Goal: Task Accomplishment & Management: Complete application form

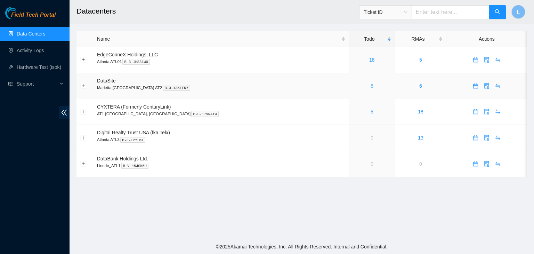
click at [370, 87] on link "8" at bounding box center [371, 86] width 3 height 6
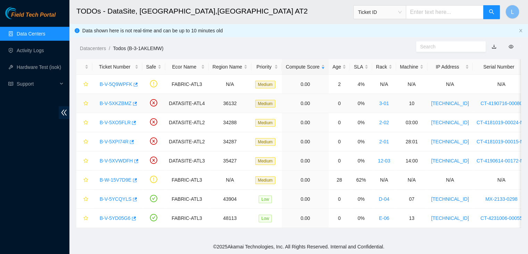
click at [114, 103] on link "B-V-5XKZBMZ" at bounding box center [116, 103] width 32 height 6
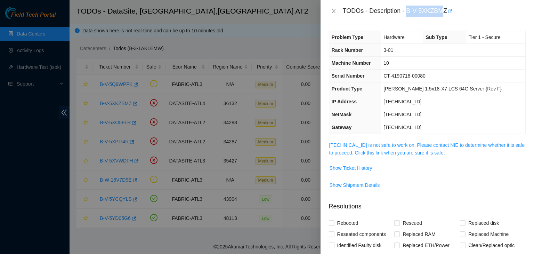
drag, startPoint x: 408, startPoint y: 11, endPoint x: 447, endPoint y: 9, distance: 39.4
click at [447, 9] on div "TODOs - Description - B-V-5XKZBMZ" at bounding box center [434, 11] width 183 height 11
click at [447, 9] on button "button" at bounding box center [450, 11] width 6 height 11
copy div "B-V-5XKZBMZ"
click at [336, 11] on icon "close" at bounding box center [334, 11] width 6 height 6
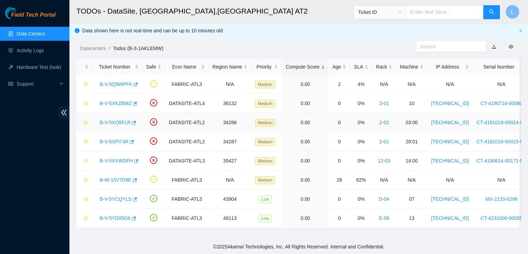
click at [110, 123] on link "B-V-5XO5FLR" at bounding box center [115, 123] width 31 height 6
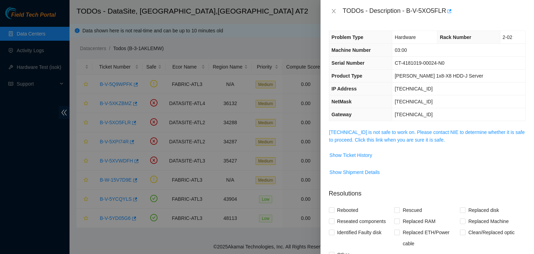
click at [408, 12] on div "TODOs - Description - B-V-5XO5FLR" at bounding box center [434, 11] width 183 height 11
drag, startPoint x: 408, startPoint y: 12, endPoint x: 426, endPoint y: 13, distance: 18.4
click at [426, 13] on div "TODOs - Description - B-V-5XO5FLR" at bounding box center [434, 11] width 183 height 11
copy div "B-V-5XO5FLR"
click at [332, 10] on icon "close" at bounding box center [333, 11] width 4 height 4
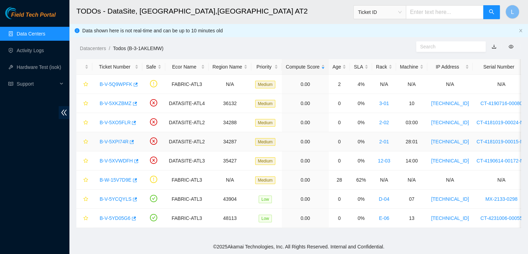
click at [119, 142] on link "B-V-5XPI74R" at bounding box center [114, 142] width 29 height 6
click at [528, 0] on div at bounding box center [528, 0] width 0 height 0
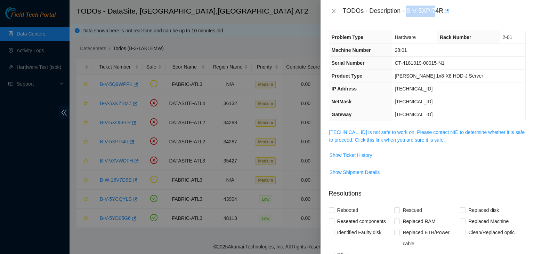
drag, startPoint x: 408, startPoint y: 11, endPoint x: 436, endPoint y: 8, distance: 29.0
click at [436, 8] on div "TODOs - Description - B-V-5XPI74R" at bounding box center [434, 11] width 183 height 11
click at [439, 8] on div "TODOs - Description - B-V-5XPI74R" at bounding box center [434, 11] width 183 height 11
click at [438, 12] on div "TODOs - Description - B-V-5XPI74R" at bounding box center [434, 11] width 183 height 11
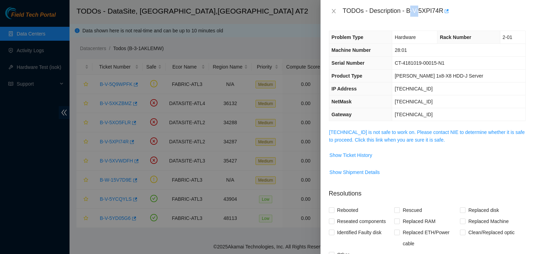
drag, startPoint x: 409, startPoint y: 11, endPoint x: 420, endPoint y: 10, distance: 11.5
click at [420, 10] on div "TODOs - Description - B-V-5XPI74R" at bounding box center [434, 11] width 183 height 11
click at [407, 11] on div "TODOs - Description - B-V-5XPI74R" at bounding box center [434, 11] width 183 height 11
drag, startPoint x: 407, startPoint y: 11, endPoint x: 418, endPoint y: 11, distance: 10.4
click at [408, 11] on div "TODOs - Description - B-V-5XPI74R" at bounding box center [434, 11] width 183 height 11
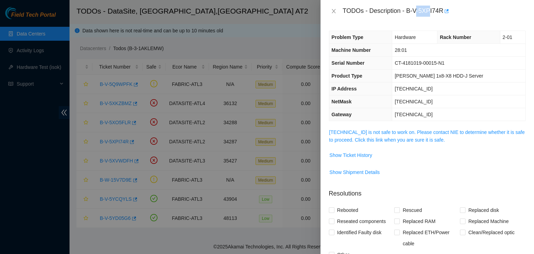
drag, startPoint x: 418, startPoint y: 11, endPoint x: 430, endPoint y: 10, distance: 12.9
click at [430, 10] on div "TODOs - Description - B-V-5XPI74R" at bounding box center [434, 11] width 183 height 11
drag, startPoint x: 408, startPoint y: 11, endPoint x: 438, endPoint y: 11, distance: 29.9
click at [438, 11] on div "TODOs - Description - B-V-5XPI74R" at bounding box center [434, 11] width 183 height 11
click at [443, 9] on icon "button" at bounding box center [445, 11] width 5 height 5
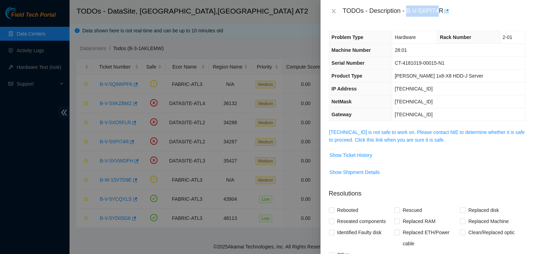
click at [409, 20] on div "TODOs - Description - B-V-5XPI74R" at bounding box center [426, 11] width 213 height 22
drag, startPoint x: 408, startPoint y: 10, endPoint x: 446, endPoint y: 6, distance: 39.1
click at [446, 6] on div "TODOs - Description - B-V-5XPI74R" at bounding box center [434, 11] width 183 height 11
copy div "B-V-5XPI74R"
click at [332, 11] on icon "close" at bounding box center [334, 11] width 6 height 6
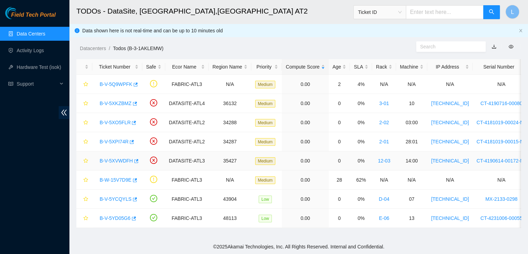
click at [115, 159] on link "B-V-5XVWDFH" at bounding box center [116, 161] width 33 height 6
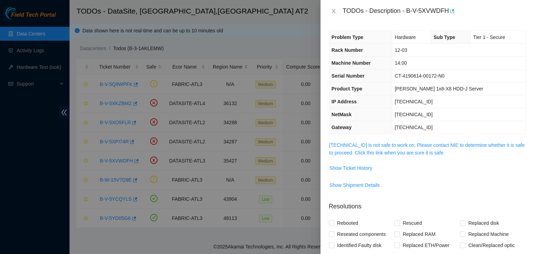
click at [407, 10] on div "TODOs - Description - B-V-5XVWDFH" at bounding box center [434, 11] width 183 height 11
drag, startPoint x: 407, startPoint y: 10, endPoint x: 436, endPoint y: 9, distance: 28.9
click at [436, 9] on div "TODOs - Description - B-V-5XVWDFH" at bounding box center [434, 11] width 183 height 11
copy div "B-V-5XVWDFH"
click at [361, 151] on link "23.11.230.22 is not safe to work on. Please contact NIE to determine whether it…" at bounding box center [427, 148] width 196 height 13
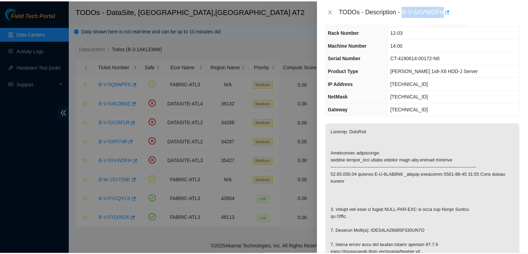
scroll to position [35, 0]
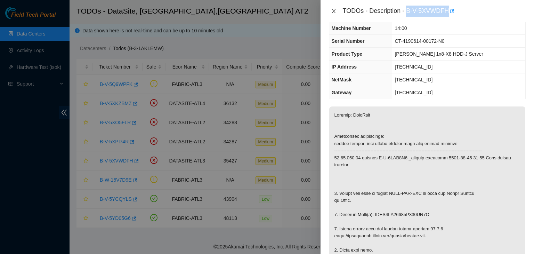
click at [332, 12] on icon "close" at bounding box center [334, 11] width 6 height 6
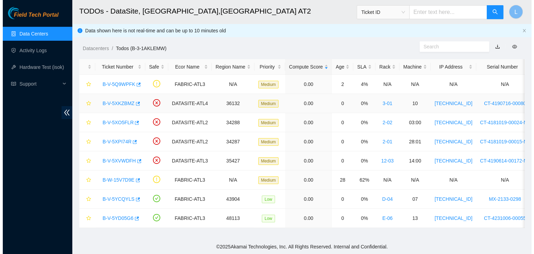
scroll to position [50, 0]
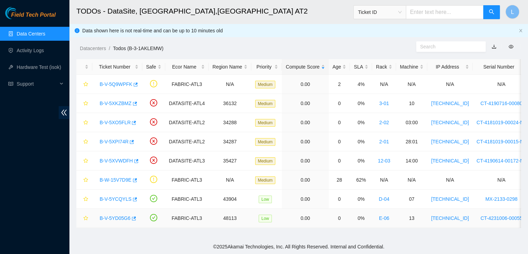
click at [110, 216] on link "B-V-5YD05G6" at bounding box center [115, 218] width 31 height 6
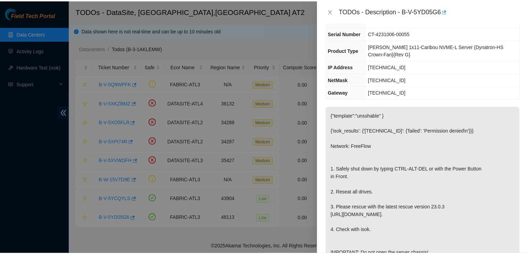
scroll to position [35, 0]
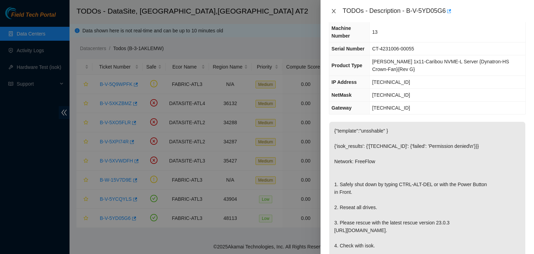
click at [334, 11] on icon "close" at bounding box center [334, 11] width 6 height 6
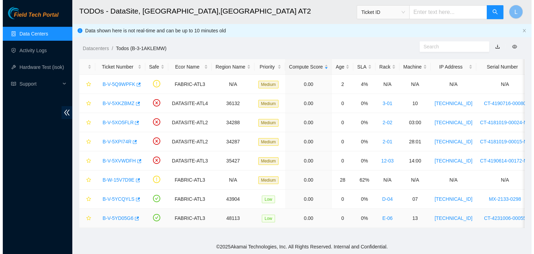
scroll to position [50, 0]
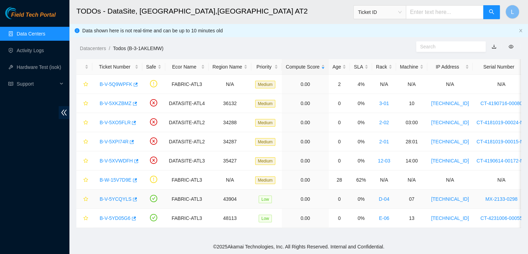
click at [114, 199] on link "B-V-5YCQYLS" at bounding box center [116, 199] width 32 height 6
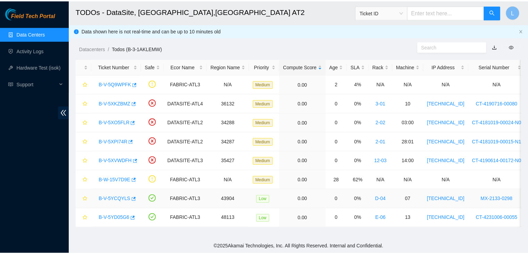
scroll to position [35, 0]
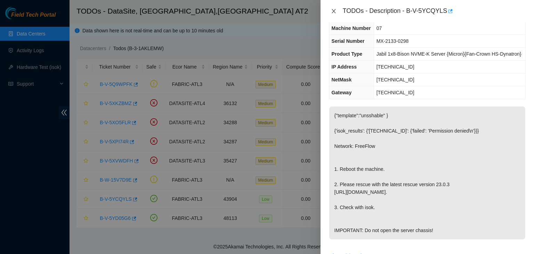
click at [333, 11] on icon "close" at bounding box center [333, 11] width 4 height 4
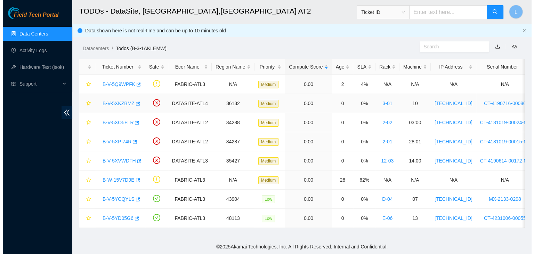
scroll to position [50, 0]
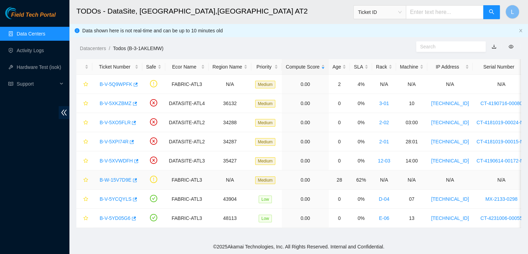
click at [124, 178] on link "B-W-15V7D9E" at bounding box center [116, 180] width 32 height 6
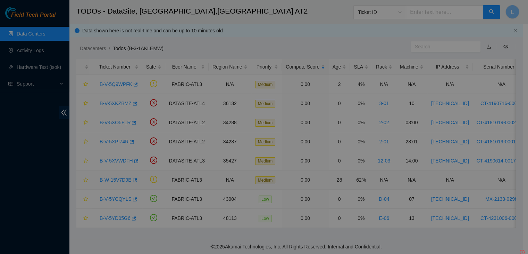
scroll to position [35, 0]
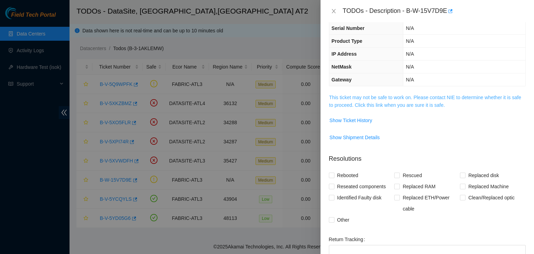
click at [412, 103] on link "This ticket may not be safe to work on. Please contact NIE to determine whether…" at bounding box center [425, 101] width 192 height 13
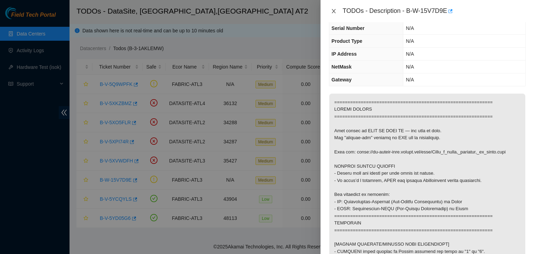
click at [336, 13] on icon "close" at bounding box center [334, 11] width 6 height 6
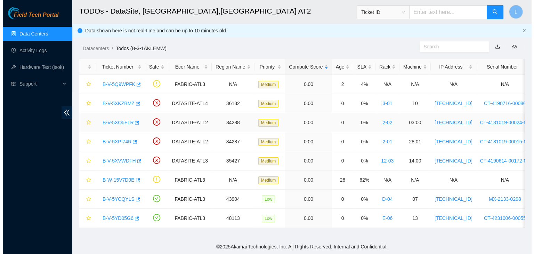
scroll to position [50, 0]
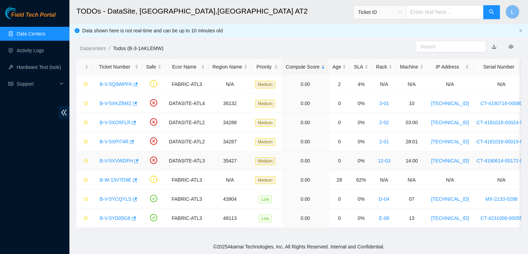
click at [113, 161] on link "B-V-5XVWDFH" at bounding box center [116, 161] width 33 height 6
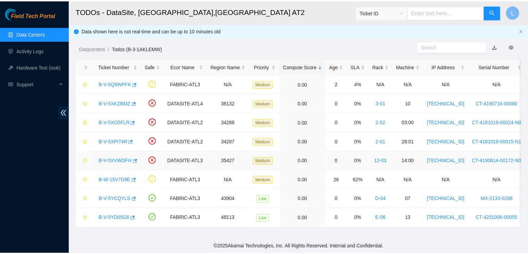
scroll to position [35, 0]
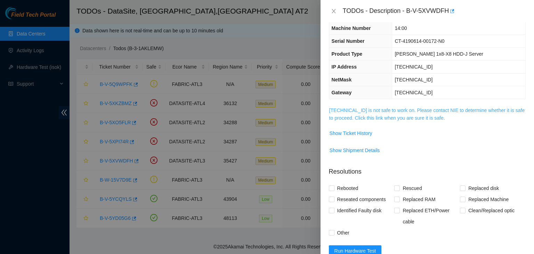
click at [419, 117] on link "23.11.230.22 is not safe to work on. Please contact NIE to determine whether it…" at bounding box center [427, 113] width 196 height 13
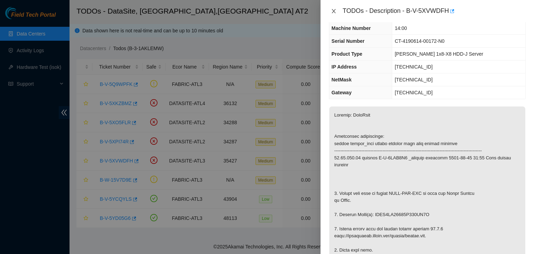
click at [334, 10] on icon "close" at bounding box center [333, 11] width 4 height 4
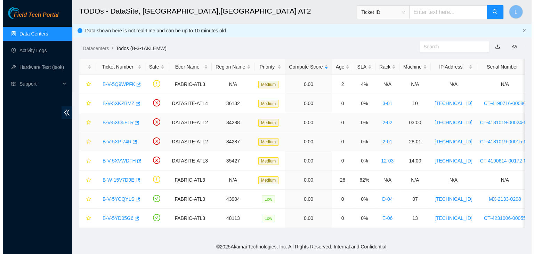
scroll to position [50, 0]
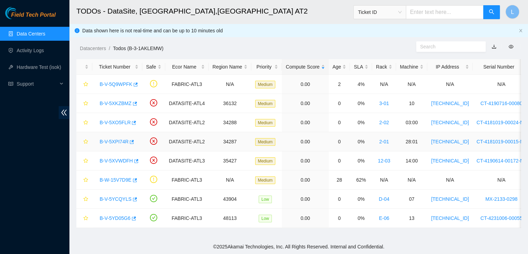
click at [110, 142] on link "B-V-5XPI74R" at bounding box center [114, 142] width 29 height 6
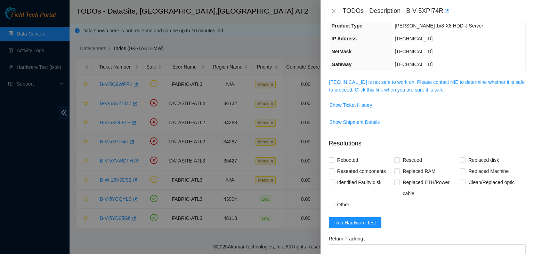
scroll to position [35, 0]
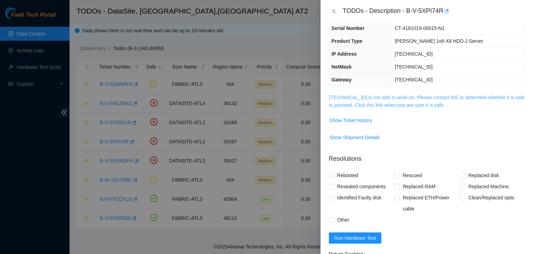
click at [377, 104] on link "23.67.255.185 is not safe to work on. Please contact NIE to determine whether i…" at bounding box center [427, 101] width 196 height 13
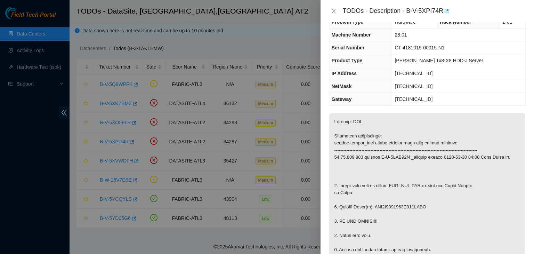
scroll to position [0, 0]
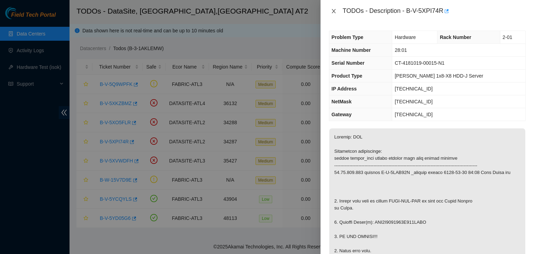
click at [335, 10] on icon "close" at bounding box center [334, 11] width 6 height 6
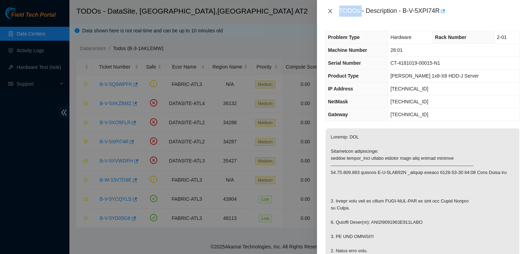
click at [335, 10] on div "TODOs - Description - B-V-5XPI74R Problem Type Hardware Rack Number 2-01 Machin…" at bounding box center [264, 127] width 528 height 254
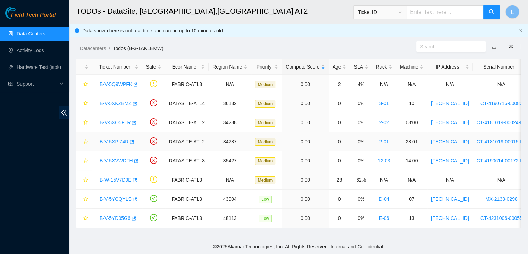
click at [117, 143] on link "B-V-5XPI74R" at bounding box center [114, 142] width 29 height 6
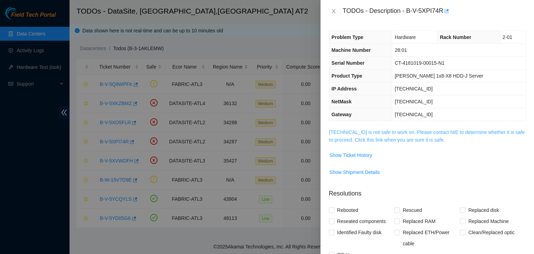
click at [366, 137] on link "23.67.255.185 is not safe to work on. Please contact NIE to determine whether i…" at bounding box center [427, 135] width 196 height 13
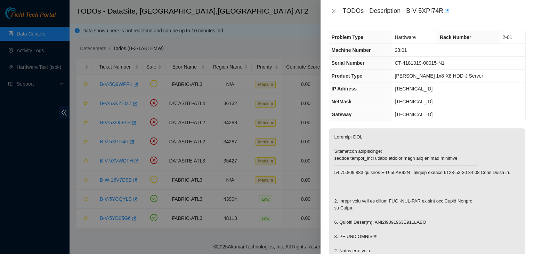
click at [335, 6] on div "TODOs - Description - B-V-5XPI74R" at bounding box center [427, 11] width 197 height 11
click at [332, 13] on icon "close" at bounding box center [333, 11] width 4 height 4
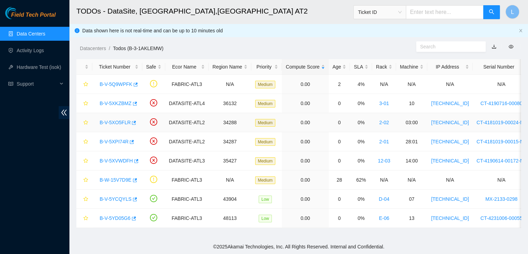
click at [125, 123] on link "B-V-5XO5FLR" at bounding box center [115, 123] width 31 height 6
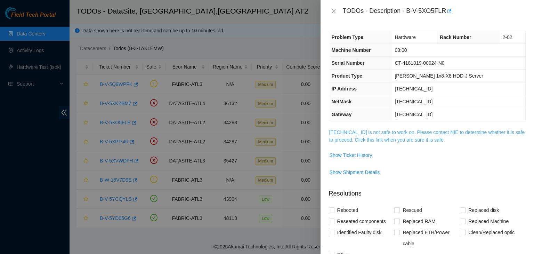
click at [342, 139] on link "23.67.255.206 is not safe to work on. Please contact NIE to determine whether i…" at bounding box center [427, 135] width 196 height 13
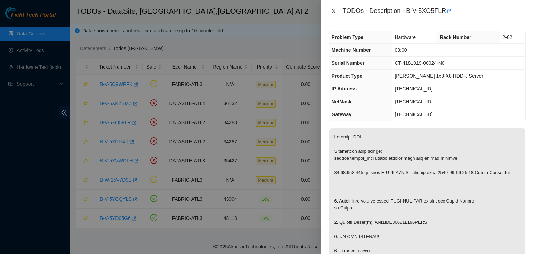
click at [335, 13] on icon "close" at bounding box center [334, 11] width 6 height 6
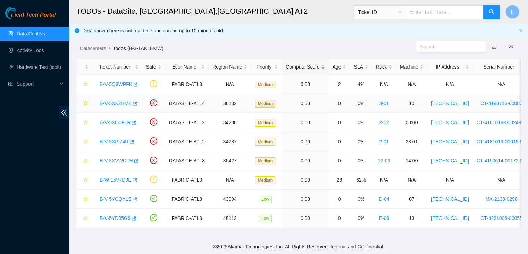
click at [121, 104] on link "B-V-5XKZBMZ" at bounding box center [116, 103] width 32 height 6
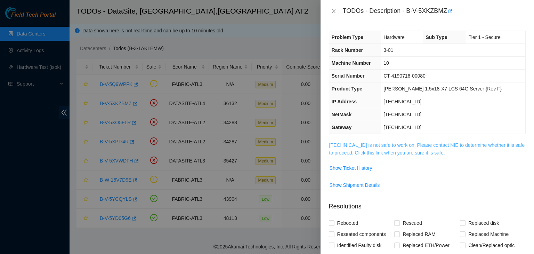
click at [354, 154] on link "23.55.60.93 is not safe to work on. Please contact NIE to determine whether it …" at bounding box center [427, 148] width 196 height 13
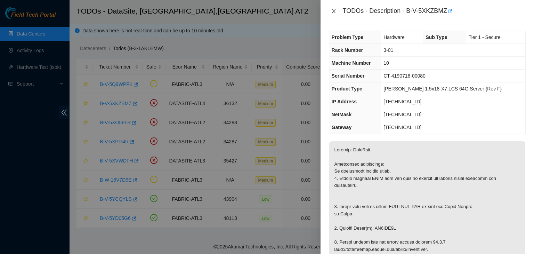
click at [333, 13] on icon "close" at bounding box center [334, 11] width 6 height 6
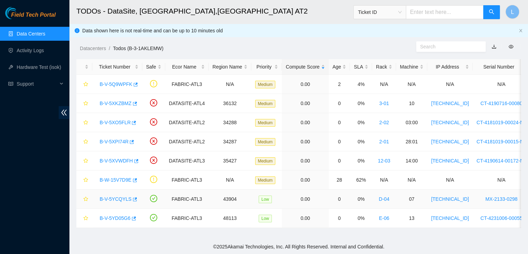
click at [122, 199] on link "B-V-5YCQYLS" at bounding box center [116, 199] width 32 height 6
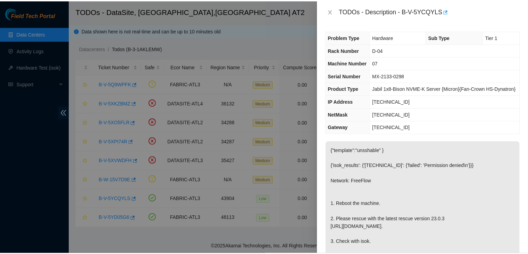
scroll to position [35, 0]
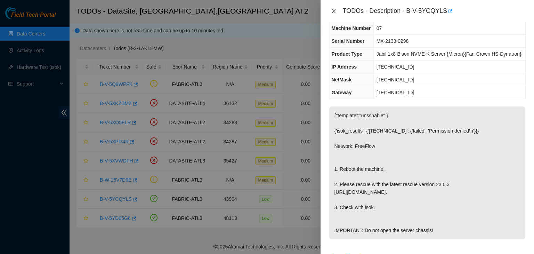
click at [333, 11] on icon "close" at bounding box center [333, 11] width 4 height 4
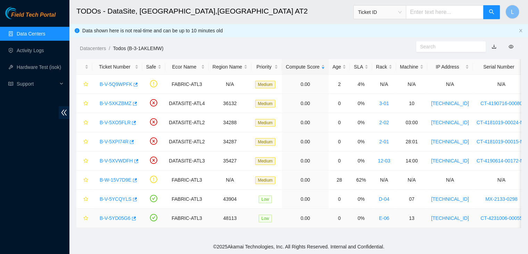
click at [123, 217] on link "B-V-5YD05G6" at bounding box center [115, 218] width 31 height 6
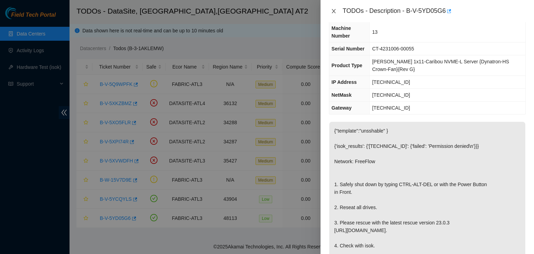
click at [334, 13] on icon "close" at bounding box center [334, 11] width 6 height 6
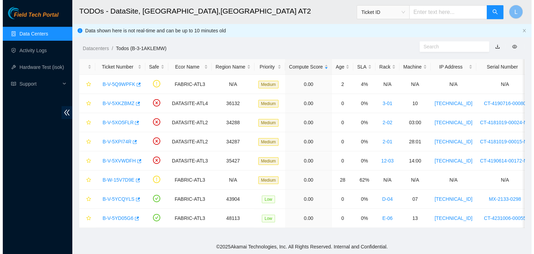
scroll to position [50, 0]
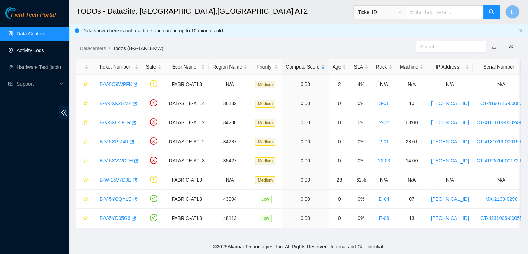
click at [44, 52] on link "Activity Logs" at bounding box center [30, 51] width 27 height 6
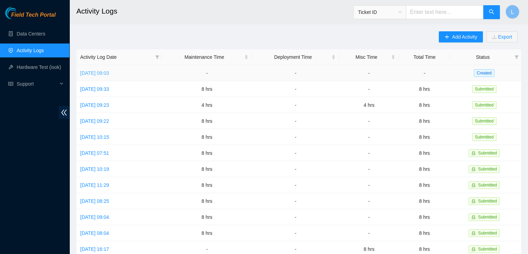
click at [108, 73] on link "Fri, 10 Oct 2025 09:03" at bounding box center [94, 73] width 29 height 6
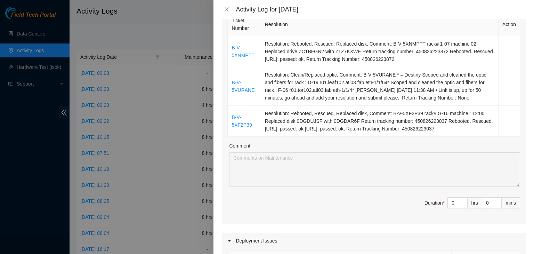
scroll to position [139, 0]
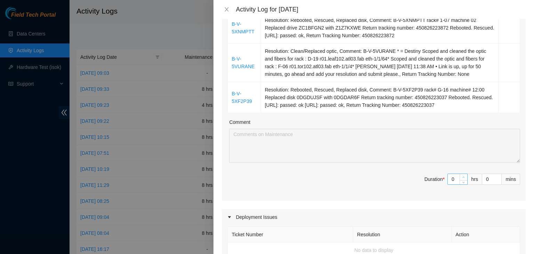
type input "1"
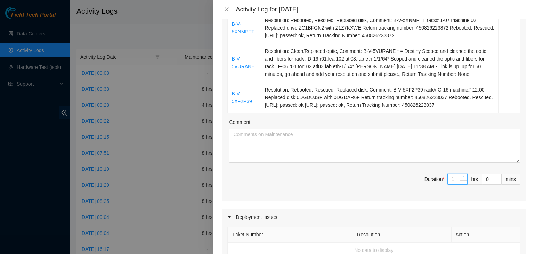
click at [462, 176] on icon "up" at bounding box center [463, 177] width 2 height 2
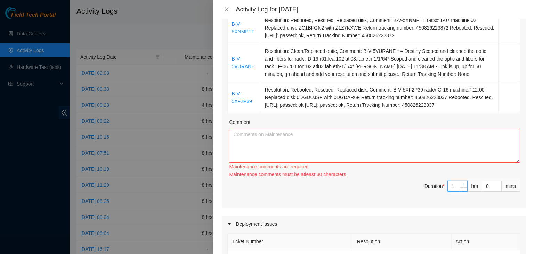
type input "2"
click at [462, 183] on icon "up" at bounding box center [463, 184] width 2 height 2
type input "3"
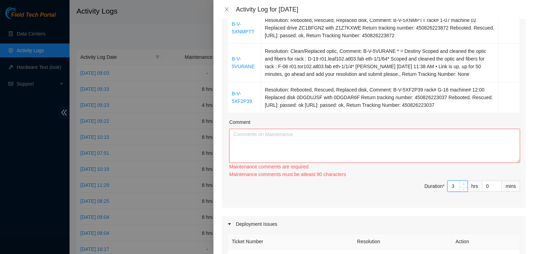
click at [462, 183] on icon "up" at bounding box center [463, 184] width 2 height 2
type input "4"
click at [462, 183] on icon "up" at bounding box center [463, 184] width 2 height 2
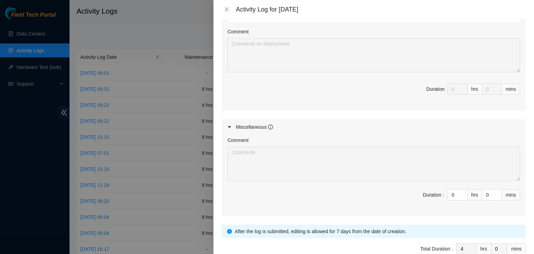
scroll to position [382, 0]
type input "1"
type input "5"
click at [462, 191] on icon "up" at bounding box center [463, 191] width 2 height 1
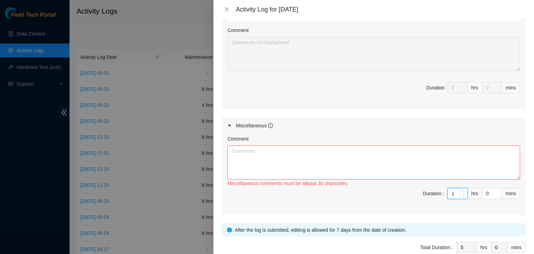
type input "2"
type input "6"
click at [462, 191] on icon "up" at bounding box center [463, 191] width 2 height 1
type input "3"
type input "7"
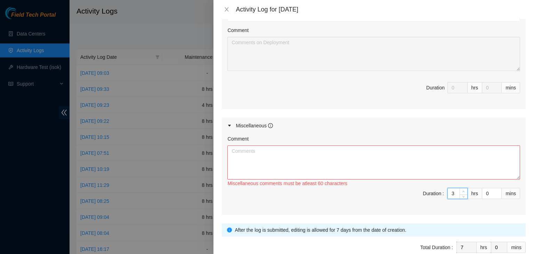
click at [462, 191] on icon "up" at bounding box center [463, 191] width 2 height 1
type input "4"
type input "8"
click at [462, 191] on icon "up" at bounding box center [463, 191] width 2 height 1
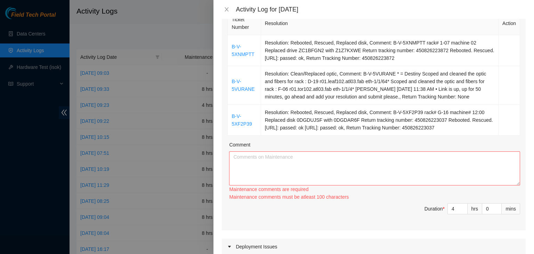
scroll to position [139, 0]
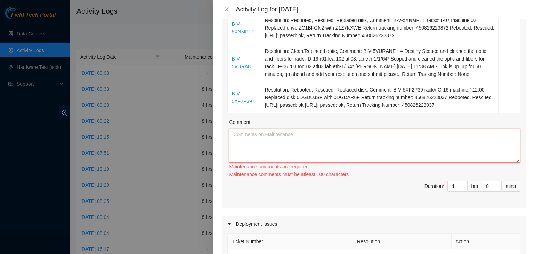
click at [289, 131] on textarea "Comment" at bounding box center [374, 146] width 291 height 34
paste textarea "10/09/2025 – Reported to DS-DataSite at 06:29 AM; resolved 2 Fiber tickets: B-V…"
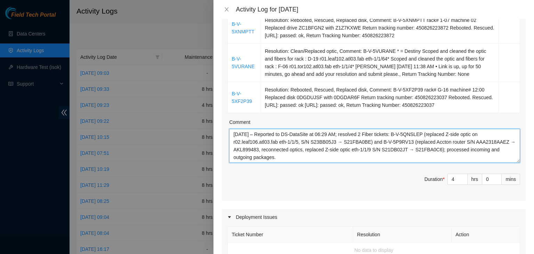
click at [245, 134] on textarea "10/09/2025 – Reported to DS-DataSite at 06:29 AM; resolved 2 Fiber tickets: B-V…" at bounding box center [374, 146] width 291 height 34
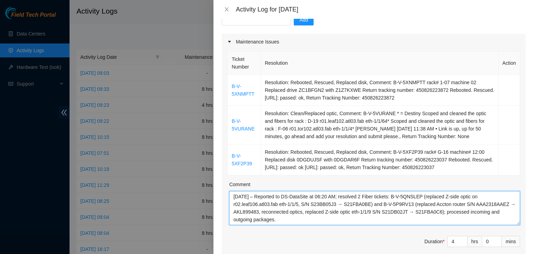
scroll to position [69, 0]
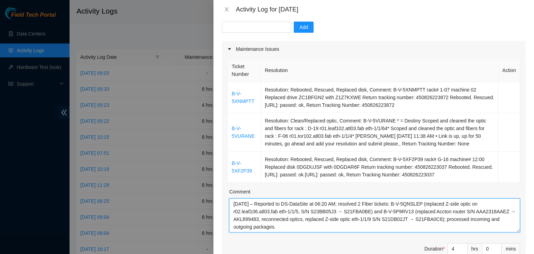
click at [345, 203] on textarea "10/10/2025 – Reported to DS-DataSite at 06:20 AM; resolved 2 Fiber tickets: B-V…" at bounding box center [374, 215] width 291 height 34
click at [367, 202] on textarea "10/10/2025 – Reported to DS-DataSite at 06:20 AM; resolved 2 Fiber tickets: B-V…" at bounding box center [374, 215] width 291 height 34
click at [446, 204] on textarea "10/10/2025 – Reported to DS-DataSite at 06:20 AM; resolved 3 Fiber tickets, inc…" at bounding box center [374, 215] width 291 height 34
drag, startPoint x: 446, startPoint y: 204, endPoint x: 470, endPoint y: 220, distance: 29.1
click at [470, 220] on textarea "10/10/2025 – Reported to DS-DataSite at 06:20 AM; resolved 3 Fiber tickets, inc…" at bounding box center [374, 215] width 291 height 34
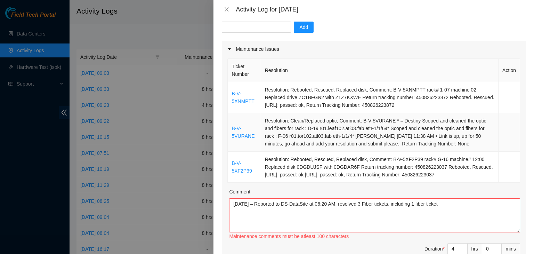
drag, startPoint x: 360, startPoint y: 119, endPoint x: 361, endPoint y: 124, distance: 4.7
click at [360, 120] on td "Resolution: Clean/Replaced optic, Comment: B-V-5VURANE * = Destiny Scoped and c…" at bounding box center [379, 132] width 237 height 39
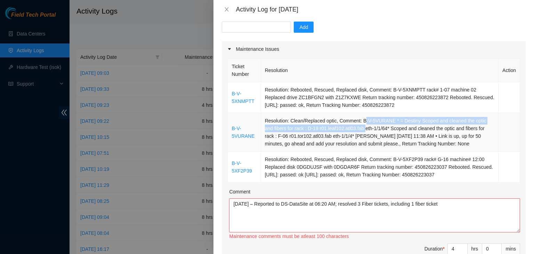
drag, startPoint x: 361, startPoint y: 124, endPoint x: 361, endPoint y: 128, distance: 3.8
click at [361, 128] on td "Resolution: Clean/Replaced optic, Comment: B-V-5VURANE * = Destiny Scoped and c…" at bounding box center [379, 132] width 237 height 39
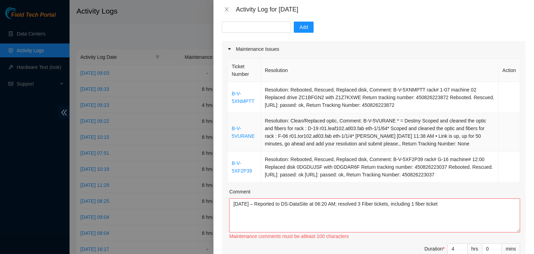
click at [361, 128] on td "Resolution: Clean/Replaced optic, Comment: B-V-5VURANE * = Destiny Scoped and c…" at bounding box center [379, 132] width 237 height 39
click at [360, 121] on td "Resolution: Clean/Replaced optic, Comment: B-V-5VURANE * = Destiny Scoped and c…" at bounding box center [379, 132] width 237 height 39
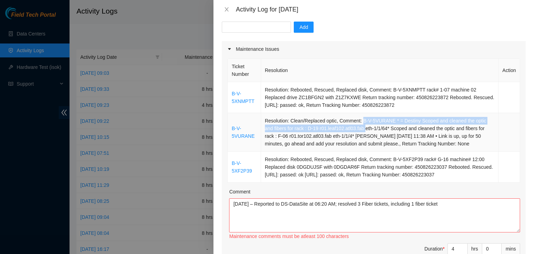
drag, startPoint x: 360, startPoint y: 121, endPoint x: 363, endPoint y: 127, distance: 6.4
click at [363, 127] on td "Resolution: Clean/Replaced optic, Comment: B-V-5VURANE * = Destiny Scoped and c…" at bounding box center [379, 132] width 237 height 39
click at [361, 120] on td "Resolution: Clean/Replaced optic, Comment: B-V-5VURANE * = Destiny Scoped and c…" at bounding box center [379, 132] width 237 height 39
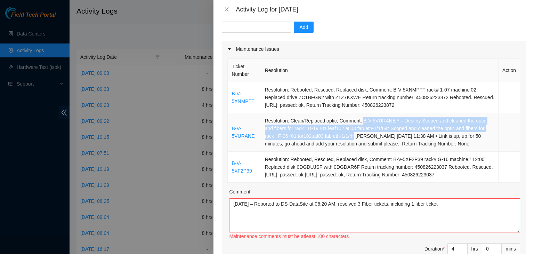
drag, startPoint x: 360, startPoint y: 120, endPoint x: 352, endPoint y: 134, distance: 16.0
click at [352, 134] on td "Resolution: Clean/Replaced optic, Comment: B-V-5VURANE * = Destiny Scoped and c…" at bounding box center [379, 132] width 237 height 39
drag, startPoint x: 352, startPoint y: 137, endPoint x: 359, endPoint y: 115, distance: 22.4
click at [359, 115] on td "Resolution: Clean/Replaced optic, Comment: B-V-5VURANE * = Destiny Scoped and c…" at bounding box center [379, 132] width 237 height 39
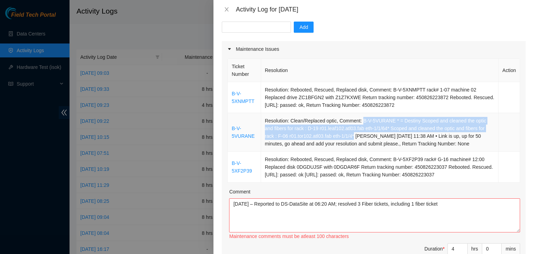
copy td "B-V-5VURANE * = Destiny Scoped and cleaned the optic and fibers for rack : D-19…"
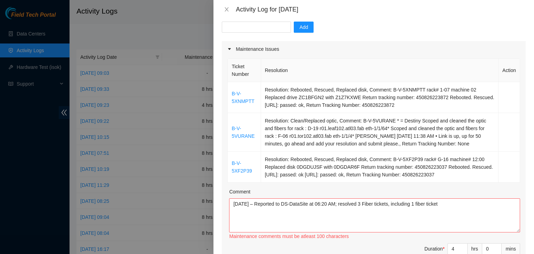
click at [453, 198] on div "Comment 10/10/2025 – Reported to DS-DataSite at 06:20 AM; resolved 3 Fiber tick…" at bounding box center [374, 214] width 291 height 53
click at [451, 205] on textarea "10/10/2025 – Reported to DS-DataSite at 06:20 AM; resolved 3 Fiber tickets, inc…" at bounding box center [374, 215] width 291 height 34
paste textarea "B-V-5VURANE * = Destiny Scoped and cleaned the optic and fibers for rack : D-19…"
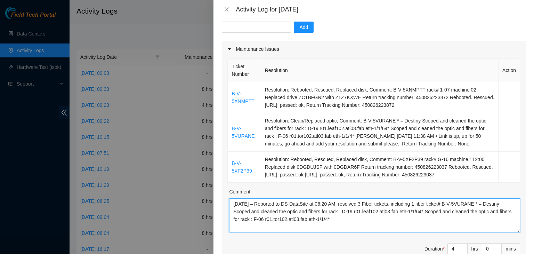
click at [481, 203] on textarea "10/10/2025 – Reported to DS-DataSite at 06:20 AM; resolved 3 Fiber tickets, inc…" at bounding box center [374, 215] width 291 height 34
click at [295, 212] on textarea "10/10/2025 – Reported to DS-DataSite at 06:20 AM; resolved 3 Fiber tickets, inc…" at bounding box center [374, 215] width 291 height 34
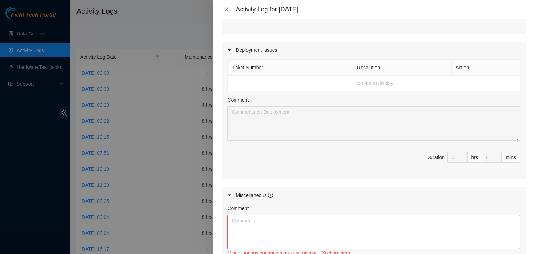
scroll to position [313, 0]
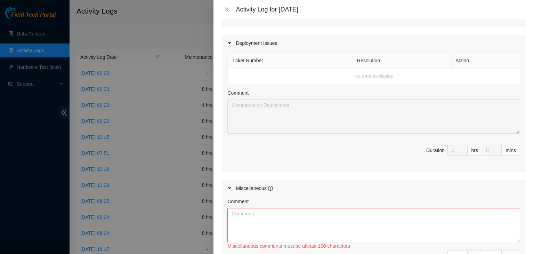
type textarea "10/10/2025 – Reported to DS-DataSite at 06:20 AM; resolved 3 Fiber tickets, inc…"
click at [361, 217] on textarea "Comment" at bounding box center [373, 225] width 293 height 34
click at [326, 220] on textarea "Comment" at bounding box center [373, 225] width 293 height 34
paste textarea "Wojciech Bednarek 10/10/2025 11:57 AM •"
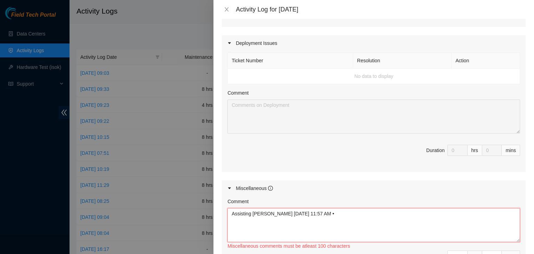
drag, startPoint x: 354, startPoint y: 208, endPoint x: 301, endPoint y: 221, distance: 54.2
click at [301, 221] on textarea "Assisting Wojciech Bednarek 10/10/2025 11:57 AM •" at bounding box center [373, 225] width 293 height 34
drag, startPoint x: 300, startPoint y: 221, endPoint x: 295, endPoint y: 219, distance: 5.9
click at [295, 219] on textarea "Assisting Wojciech Bednarek 10/10/2025 11:57 AM •" at bounding box center [373, 225] width 293 height 34
click at [296, 214] on textarea "Assisting Wojciech Bednarek 10/10/2025 11:57 AM •" at bounding box center [373, 225] width 293 height 34
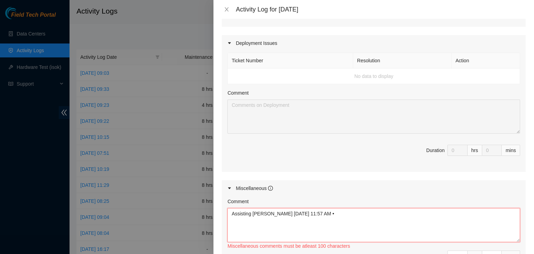
click at [315, 210] on textarea "Assisting Wojciech Bednarek 10/10/2025 11:57 AM •" at bounding box center [373, 225] width 293 height 34
click at [254, 212] on textarea "Assisting Wojciech Bednarek 10/10/2025 11:57 AM •" at bounding box center [373, 225] width 293 height 34
drag, startPoint x: 254, startPoint y: 212, endPoint x: 224, endPoint y: 217, distance: 29.7
click at [224, 217] on div "Comment Assisting Wojciech Bednarek 10/10/2025 11:57 AM • Miscellaneous comment…" at bounding box center [374, 236] width 304 height 81
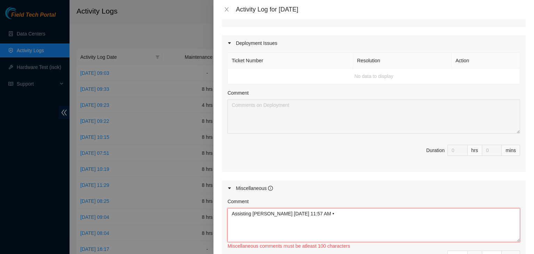
click at [243, 211] on textarea "Assisting Wojciech Bednarek 10/10/2025 11:57 AM •" at bounding box center [373, 225] width 293 height 34
click at [254, 212] on textarea "Assisting Wojciech Bednarek 10/10/2025 11:57 AM •" at bounding box center [373, 225] width 293 height 34
click at [246, 213] on textarea "Assisting Wojciech Bednarek 10/10/2025 11:57 AM •" at bounding box center [373, 225] width 293 height 34
click at [232, 213] on textarea "Assisting Wojciech Bednarek 10/10/2025 11:57 AM •" at bounding box center [373, 225] width 293 height 34
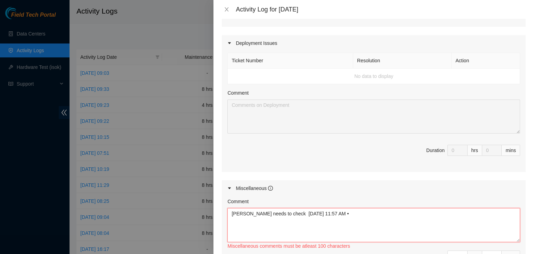
drag, startPoint x: 367, startPoint y: 212, endPoint x: 285, endPoint y: 220, distance: 82.1
click at [285, 220] on textarea "Wojciech Bednarek needs to check 10/10/2025 11:57 AM •" at bounding box center [373, 225] width 293 height 34
paste textarea "DWDM-ATL5 for OTR traces. Please confirm who will be available for this. Upstre…"
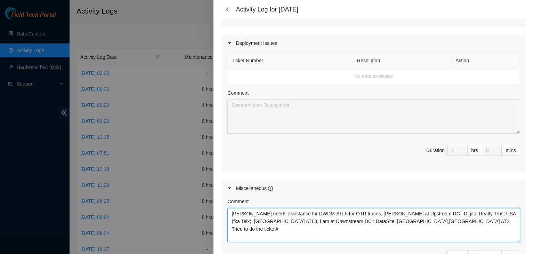
paste textarea "DWDM-ATL5 for OTR traces. Please confirm who will be available for this. Upstre…"
drag, startPoint x: 254, startPoint y: 225, endPoint x: 232, endPoint y: 233, distance: 23.3
click at [232, 233] on textarea "Wojciech Bednarek needs assistance for DWDM-ATL5 for OTR traces. David Vigil at…" at bounding box center [373, 225] width 293 height 34
paste textarea "B-V-5Q9WPFK Ray or somebody else .... is it safe to start maintenance "power cy…"
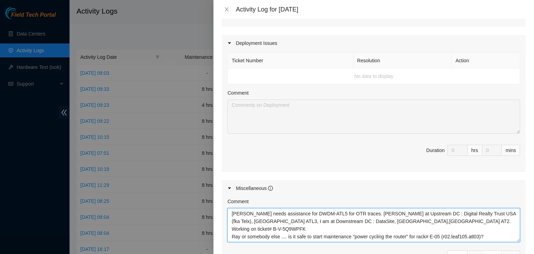
click at [311, 229] on textarea "Wojciech Bednarek needs assistance for DWDM-ATL5 for OTR traces. David Vigil at…" at bounding box center [373, 225] width 293 height 34
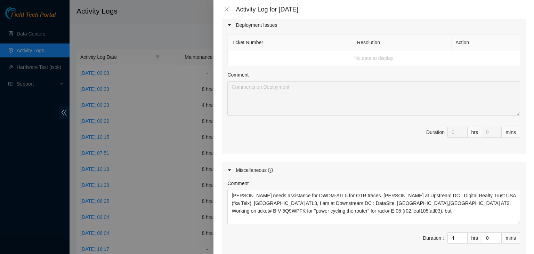
scroll to position [347, 0]
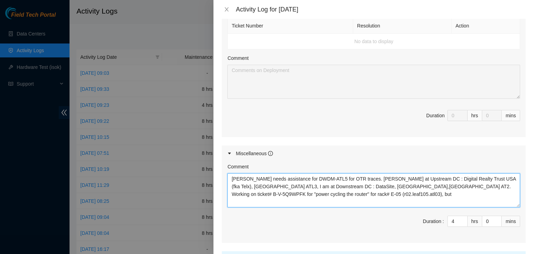
paste textarea "Ashley Hamm 🍖 10/10/2025 11:03 AM • Thanks for reaching out Liong . There is a …"
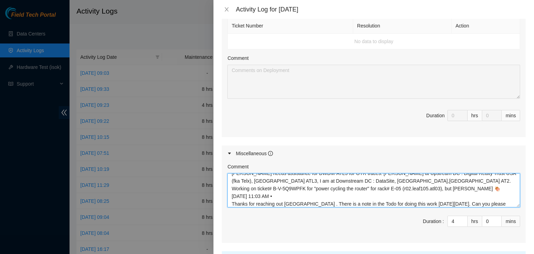
click at [409, 194] on textarea "Wojciech Bednarek needs assistance for DWDM-ATL5 for OTR traces. David Vigil at…" at bounding box center [373, 190] width 293 height 34
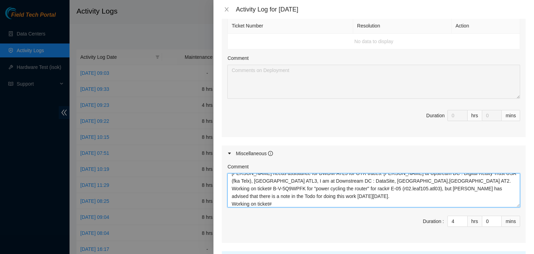
paste textarea "B-W-15V7D9E"
paste textarea "OTR traces; David Vigil at Upstream DC (Digital Realty ATL3), I’m at Downstream…"
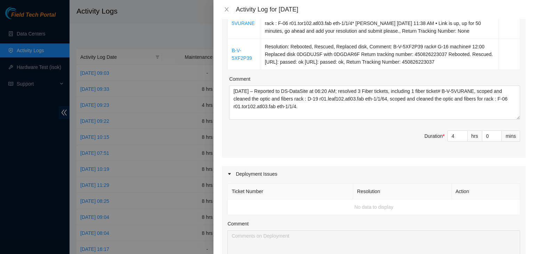
scroll to position [174, 0]
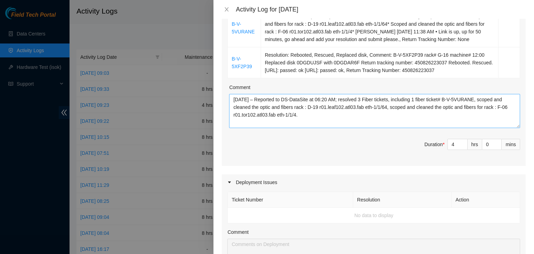
type textarea "Wojciech Bednarek needs assistance for DWDM-ATL5 OTR traces; David Vigil at Ups…"
drag, startPoint x: 307, startPoint y: 114, endPoint x: 232, endPoint y: 99, distance: 76.5
click at [232, 99] on textarea "10/10/2025 – Reported to DS-DataSite at 06:20 AM; resolved 3 Fiber tickets, inc…" at bounding box center [374, 111] width 291 height 34
paste textarea "fiber tickets, including ticket# B-V-5VURANE. Scoped and cleaned optics and fib…"
type textarea "10/10/2025 – Reported to DS-DataSite at 06:20 AM; resolved 3 fiber tickets, inc…"
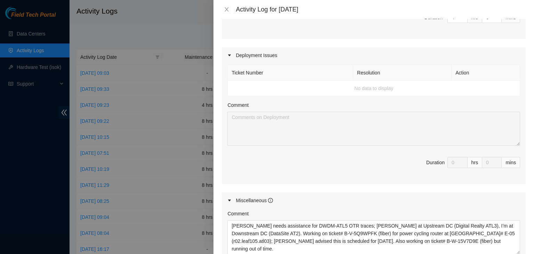
scroll to position [382, 0]
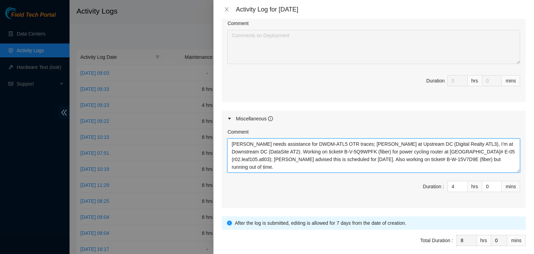
click at [329, 157] on textarea "Wojciech Bednarek needs assistance for DWDM-ATL5 OTR traces; David Vigil at Ups…" at bounding box center [373, 155] width 293 height 34
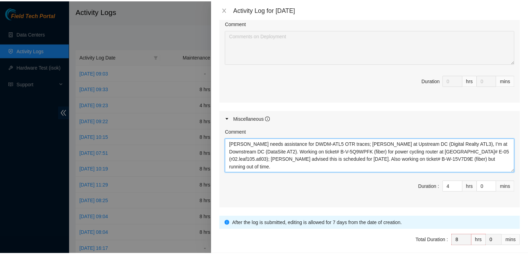
scroll to position [410, 0]
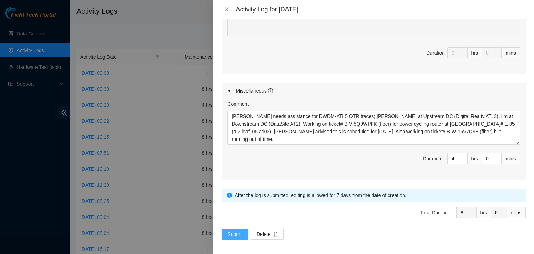
click at [238, 231] on span "Submit" at bounding box center [234, 234] width 15 height 8
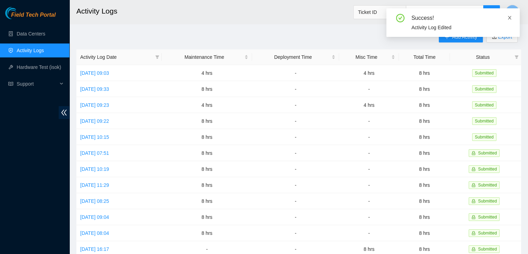
click at [511, 20] on span at bounding box center [510, 18] width 5 height 6
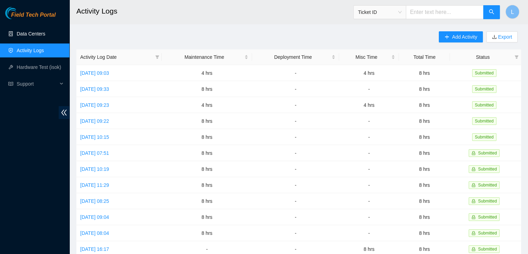
click at [34, 36] on link "Data Centers" at bounding box center [31, 34] width 28 height 6
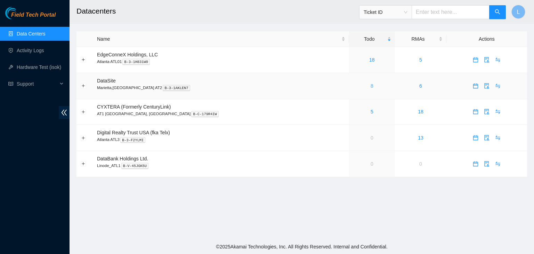
click at [370, 87] on link "8" at bounding box center [371, 86] width 3 height 6
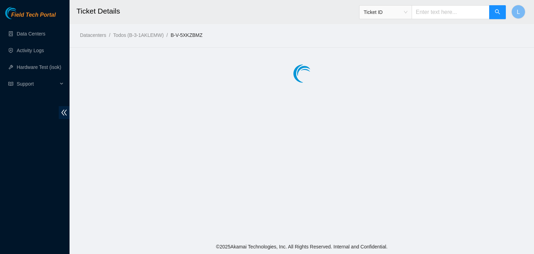
click at [445, 11] on input "text" at bounding box center [450, 12] width 78 height 14
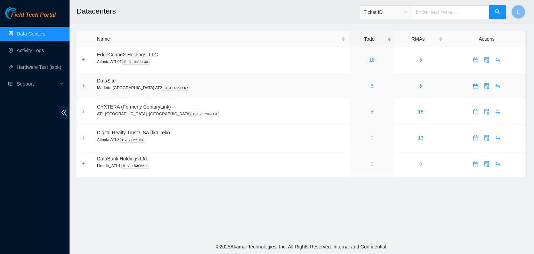
click at [370, 88] on link "8" at bounding box center [371, 86] width 3 height 6
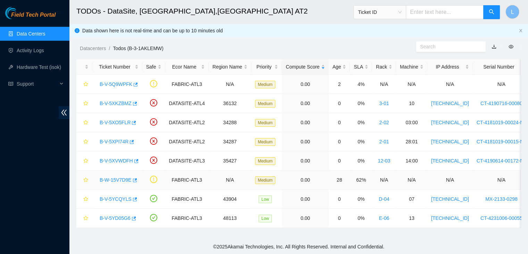
click at [123, 178] on link "B-W-15V7D9E" at bounding box center [116, 180] width 32 height 6
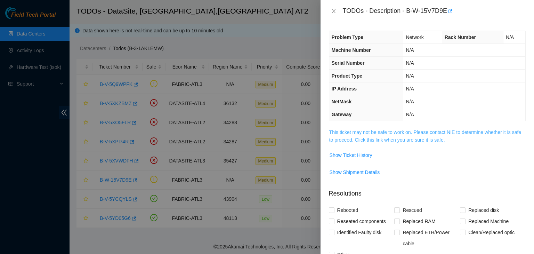
click at [378, 137] on link "This ticket may not be safe to work on. Please contact NIE to determine whether…" at bounding box center [425, 135] width 192 height 13
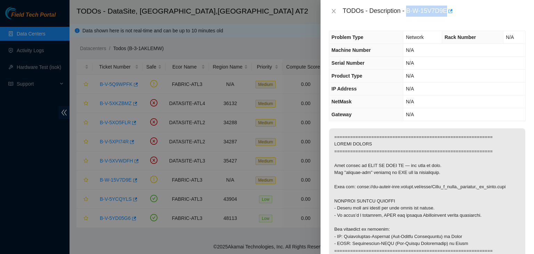
drag, startPoint x: 408, startPoint y: 11, endPoint x: 446, endPoint y: 13, distance: 38.2
click at [446, 13] on div "TODOs - Description - B-W-15V7D9E" at bounding box center [434, 11] width 183 height 11
copy div "B-W-15V7D9E"
